Goal: Task Accomplishment & Management: Use online tool/utility

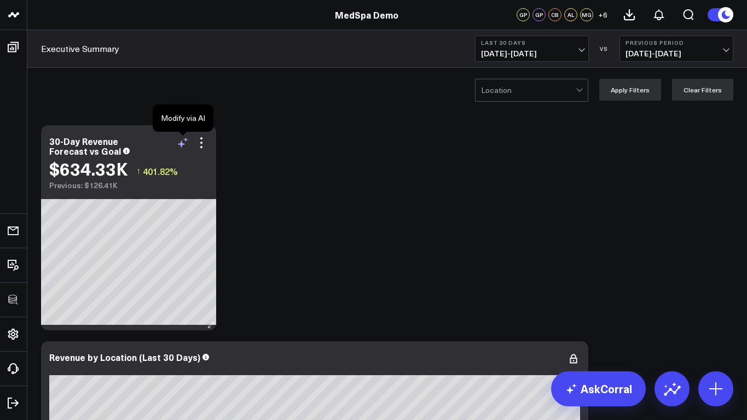
click at [181, 140] on icon at bounding box center [182, 142] width 13 height 13
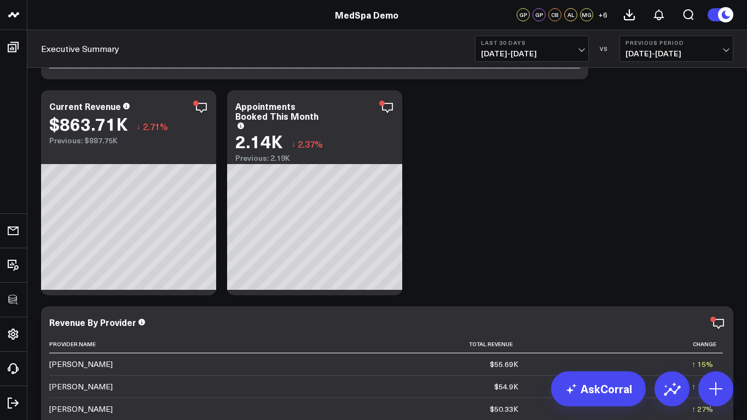
scroll to position [485, 0]
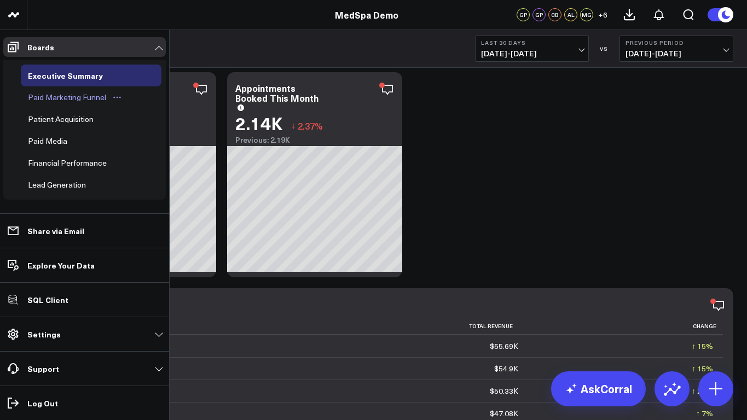
click at [34, 105] on link "Paid Marketing Funnel" at bounding box center [75, 97] width 109 height 22
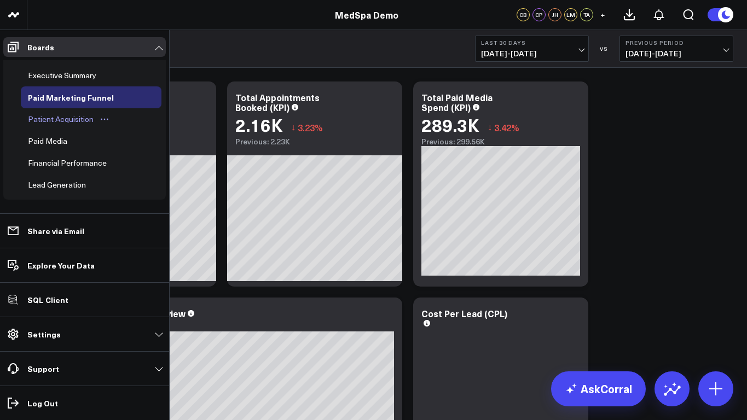
scroll to position [47, 0]
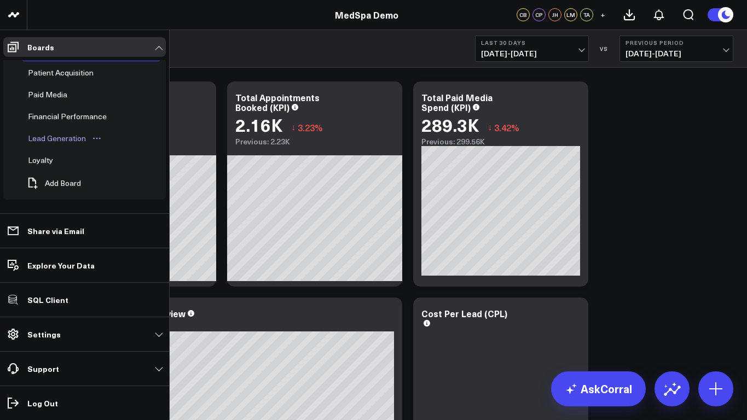
click at [40, 139] on div "Lead Generation" at bounding box center [56, 138] width 63 height 13
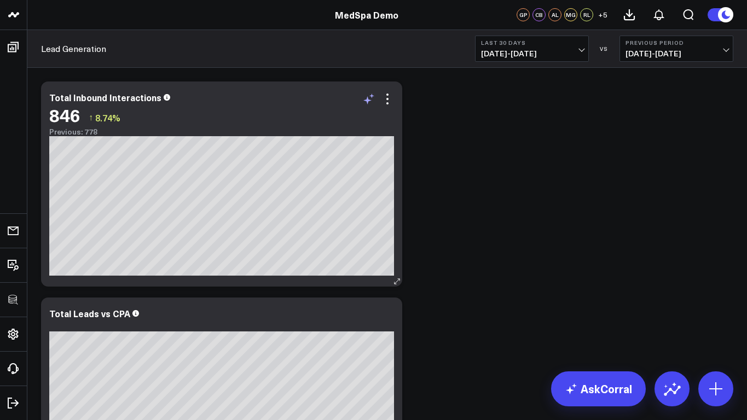
click at [369, 102] on icon at bounding box center [368, 98] width 13 height 13
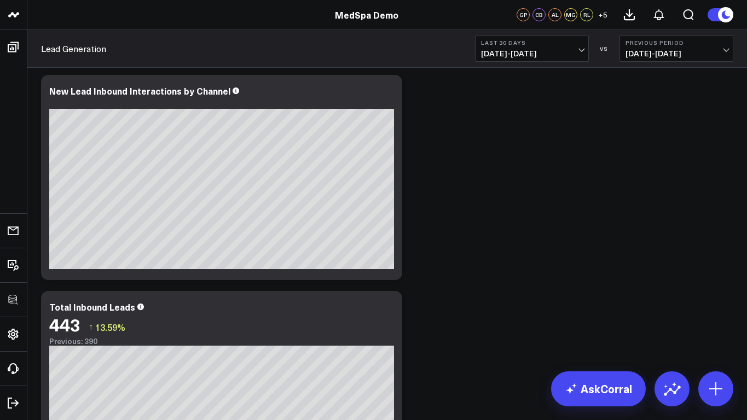
scroll to position [437, 0]
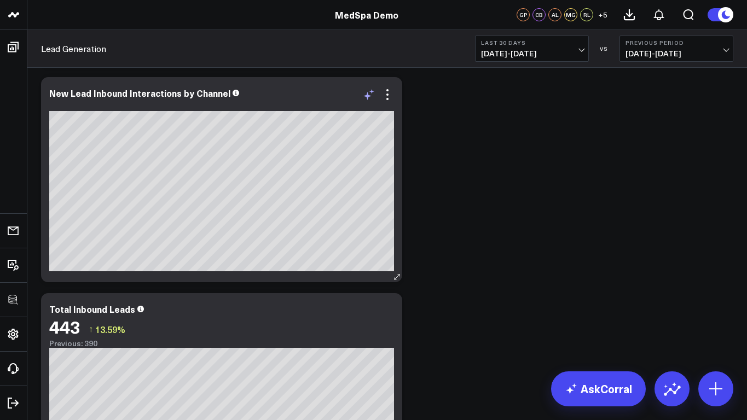
click at [368, 95] on icon at bounding box center [367, 96] width 8 height 8
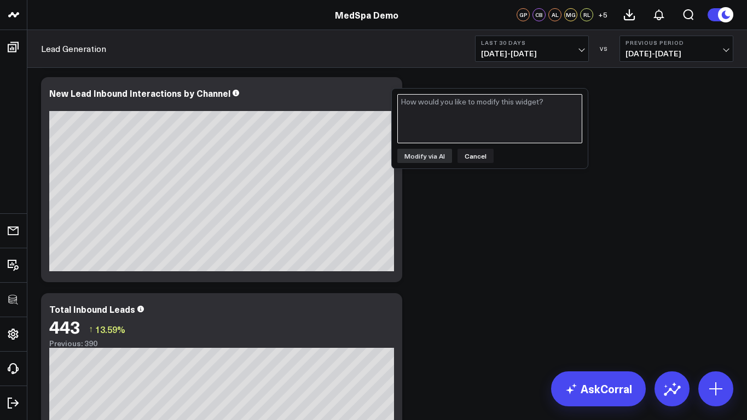
click at [429, 108] on textarea at bounding box center [489, 118] width 185 height 49
paste textarea "remove facebook ads"
type textarea "remove facebook ads"
click at [423, 155] on button "Modify via AI" at bounding box center [424, 156] width 55 height 14
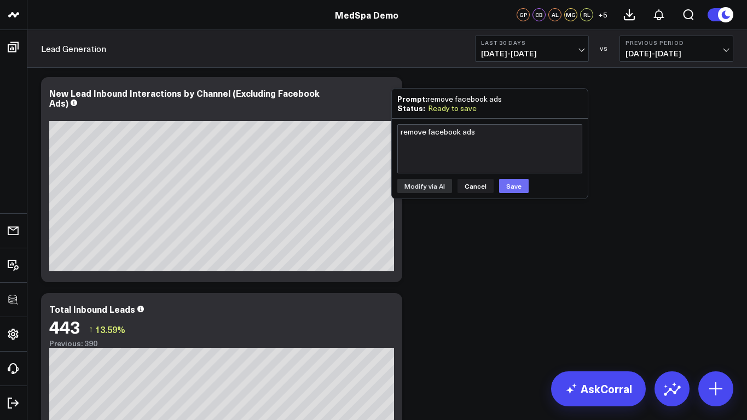
click at [508, 183] on button "Save" at bounding box center [514, 186] width 30 height 14
click at [422, 235] on div "Modify via AI Copy link to widget Ask support Remove Create linked copy Executi…" at bounding box center [387, 395] width 703 height 1513
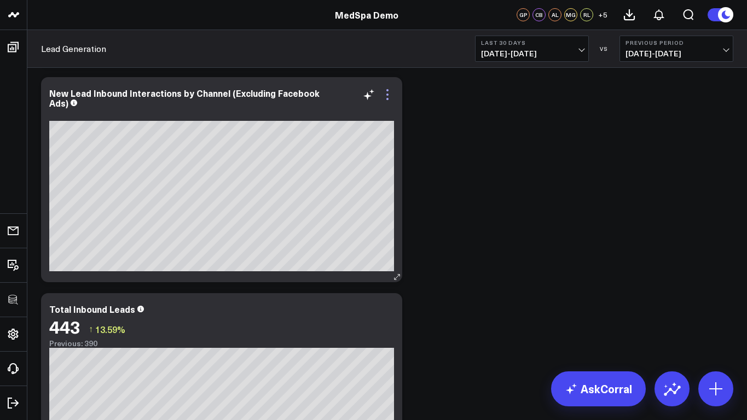
click at [386, 96] on icon at bounding box center [387, 94] width 13 height 13
click at [433, 150] on div "Modify via AI Copy link to widget Ask support Remove Create linked copy Executi…" at bounding box center [387, 395] width 703 height 1513
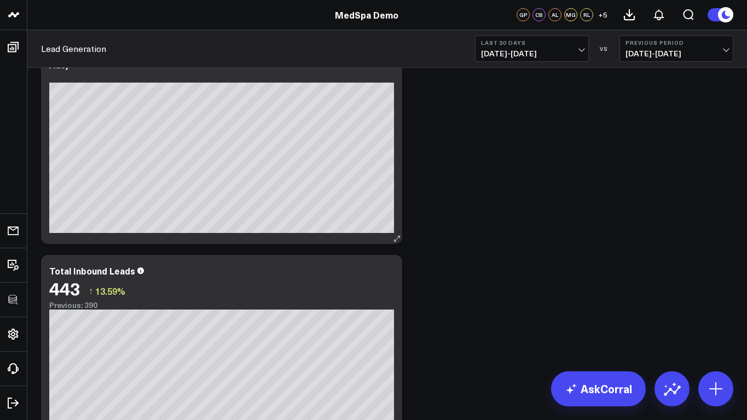
scroll to position [422, 0]
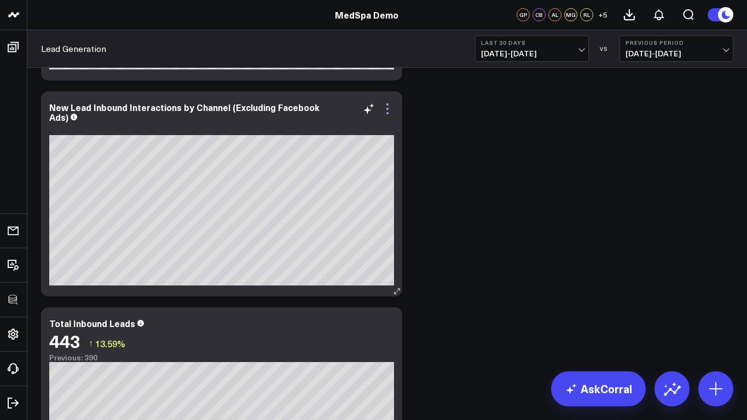
click at [389, 110] on icon at bounding box center [387, 108] width 13 height 13
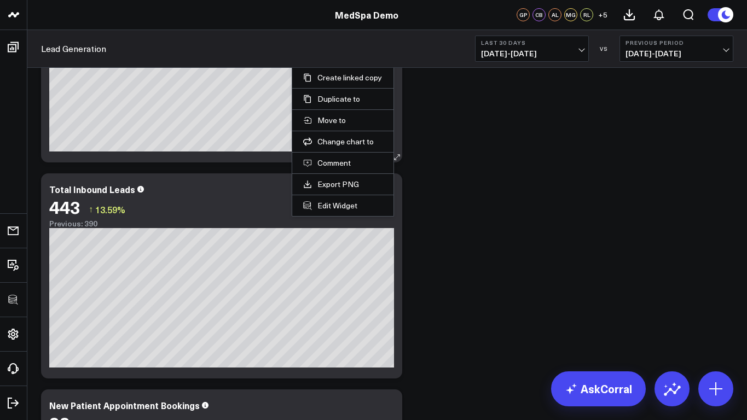
scroll to position [0, 0]
